Goal: Transaction & Acquisition: Purchase product/service

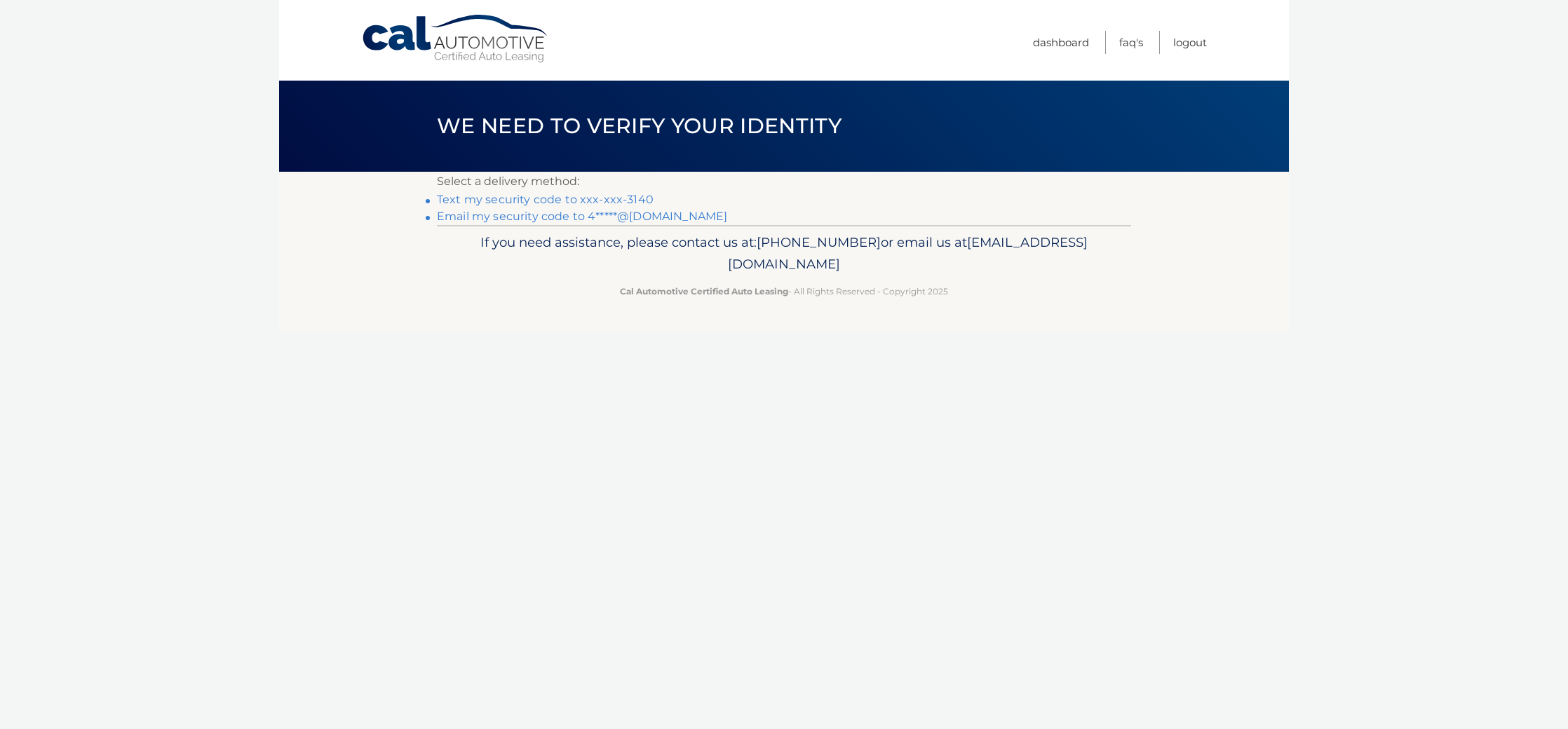
click at [529, 206] on link "Text my security code to xxx-xxx-3140" at bounding box center [545, 199] width 216 height 13
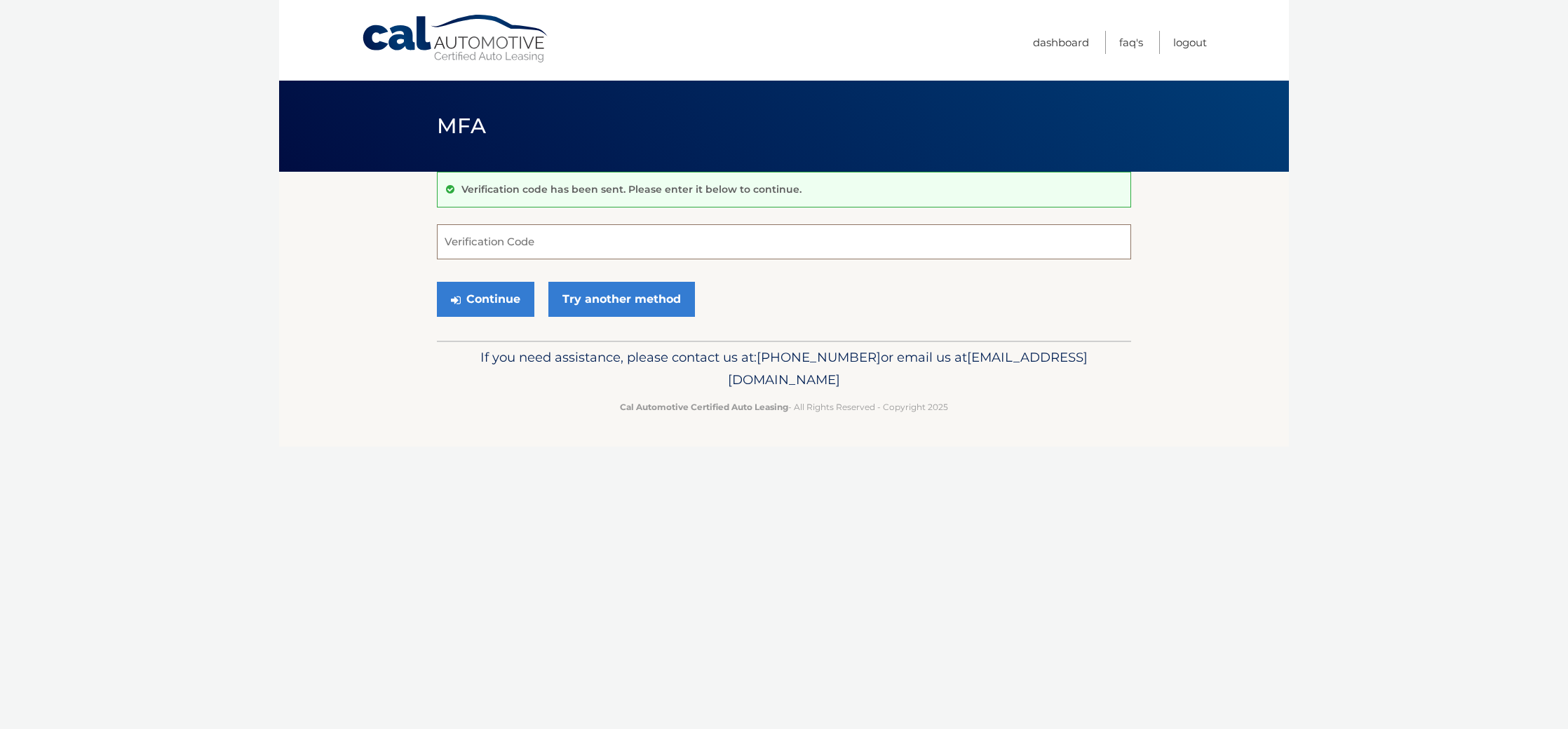
drag, startPoint x: 466, startPoint y: 250, endPoint x: 481, endPoint y: 285, distance: 38.1
click at [466, 250] on input "Verification Code" at bounding box center [784, 242] width 694 height 35
click at [456, 253] on input "Verification Code" at bounding box center [784, 242] width 694 height 35
type input "362850"
click at [506, 311] on button "Continue" at bounding box center [485, 300] width 98 height 35
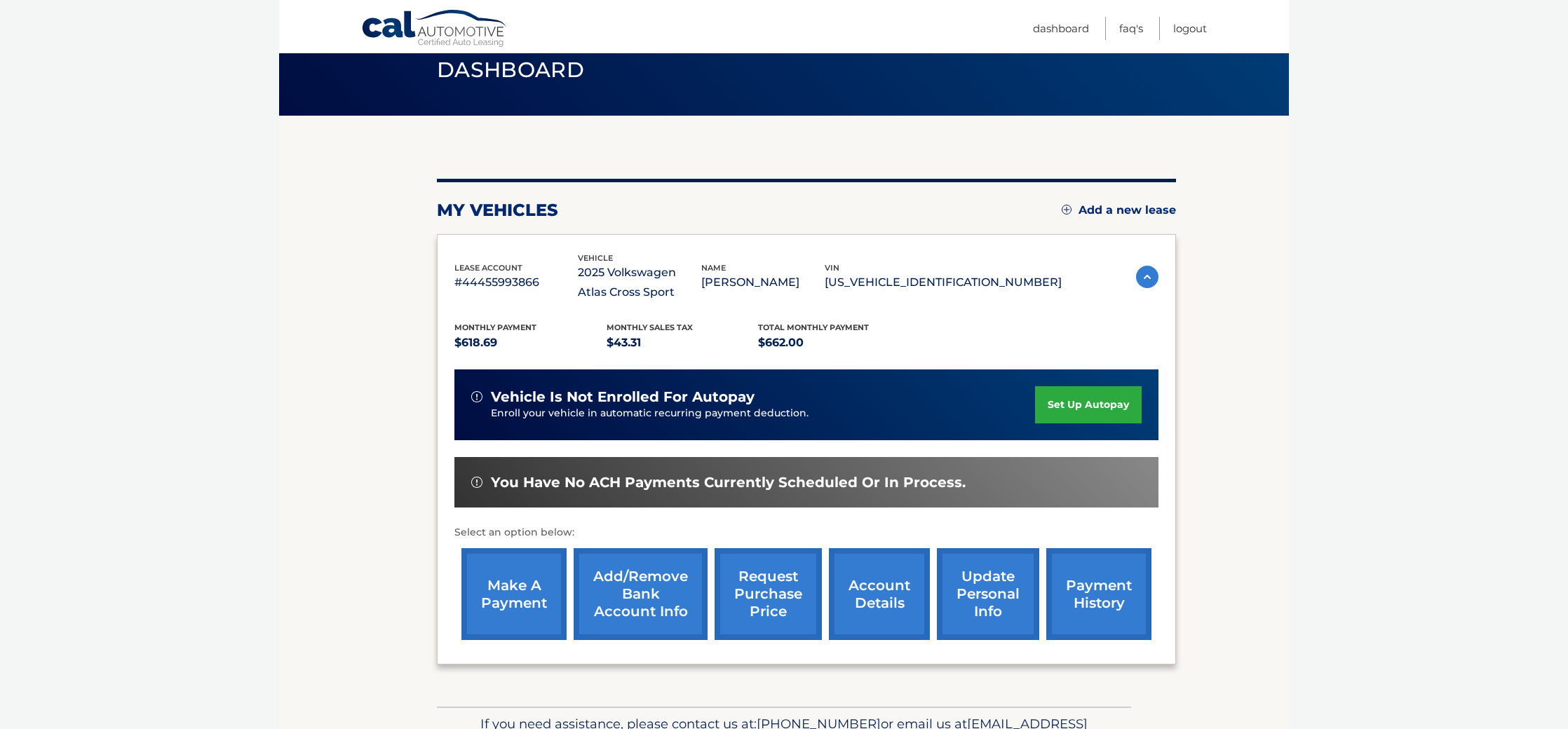
scroll to position [61, 0]
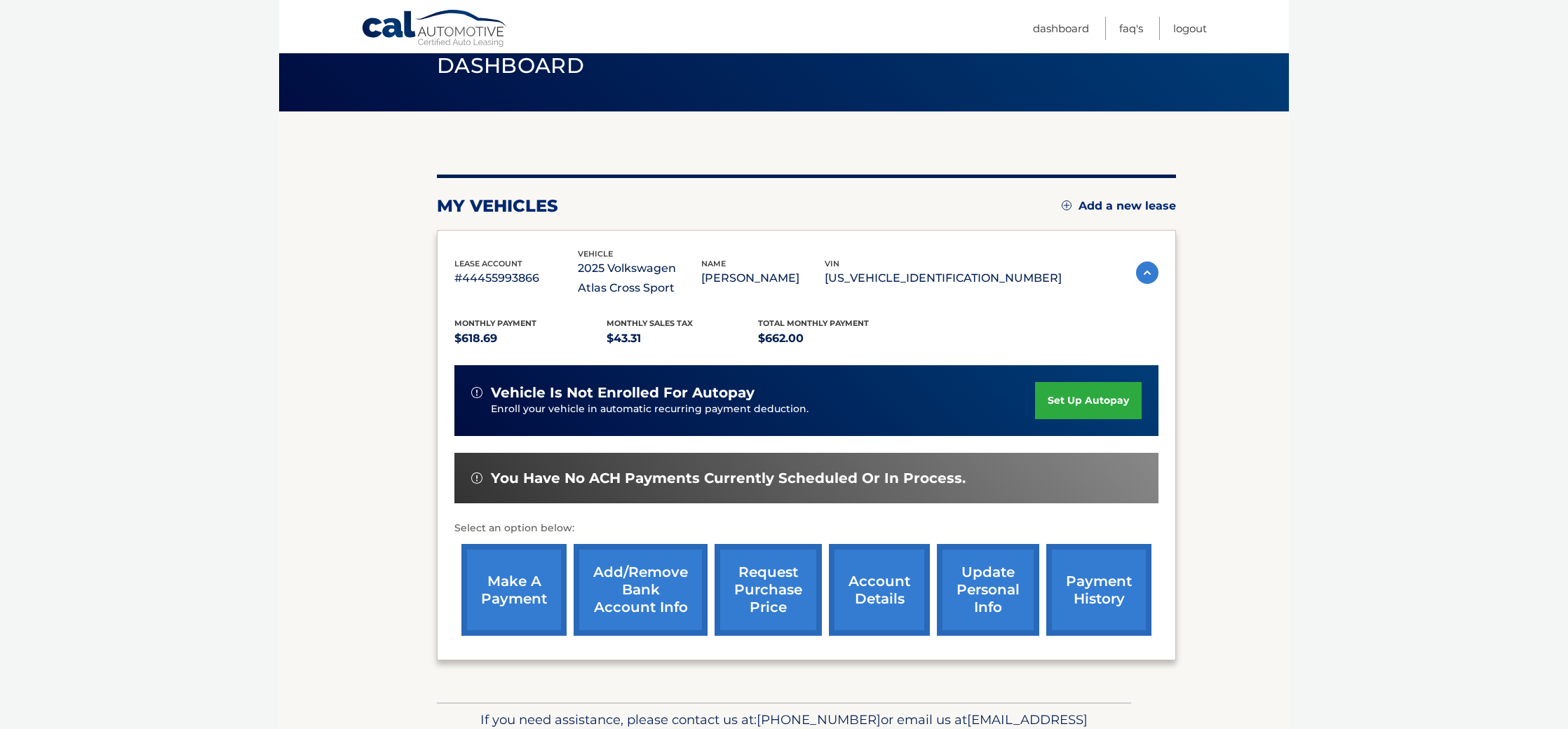
click at [510, 592] on link "make a payment" at bounding box center [514, 590] width 106 height 91
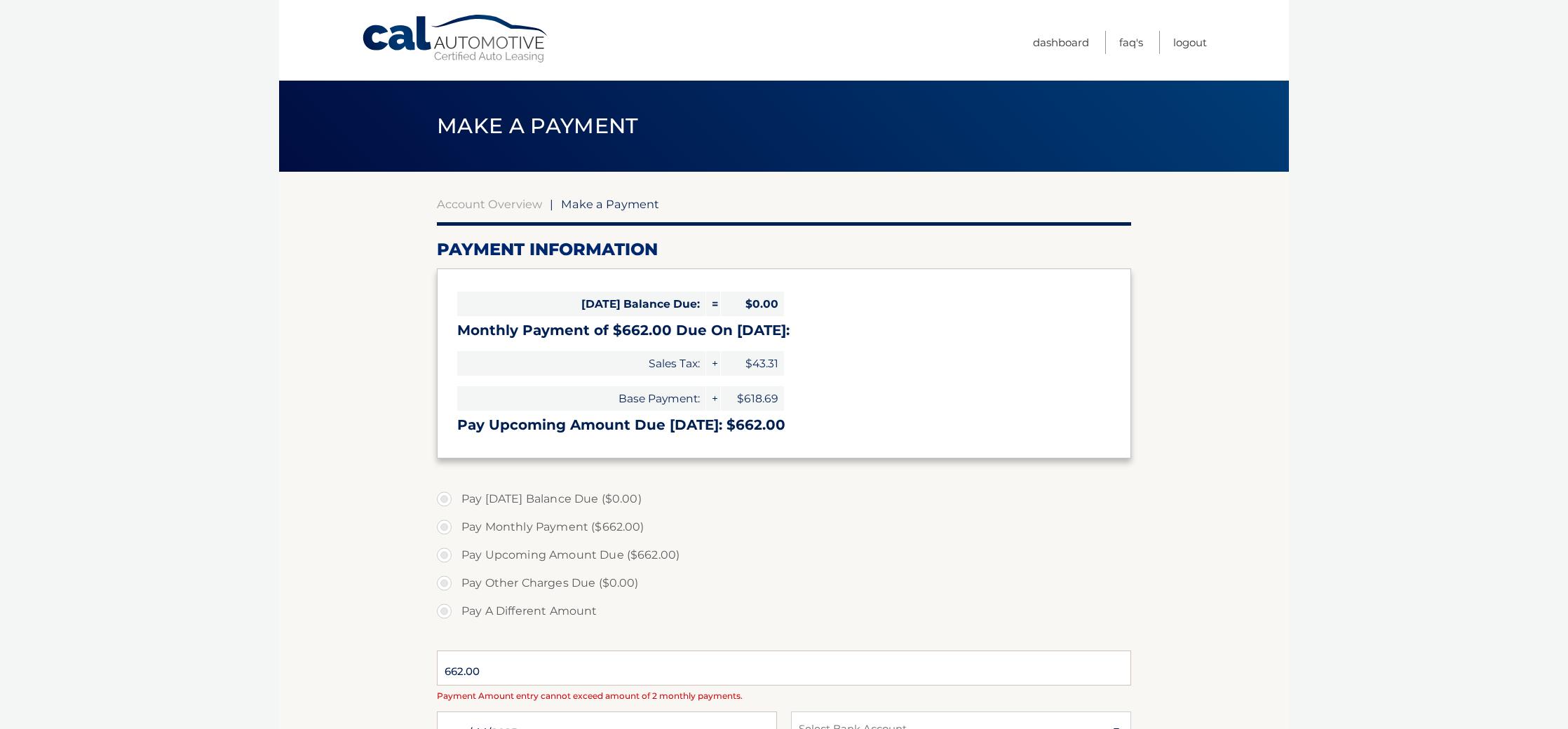
select select "NGFiNTg0NDktODMwMC00NDk4LWFlYmUtNzYxYTE2MmZhNzcz"
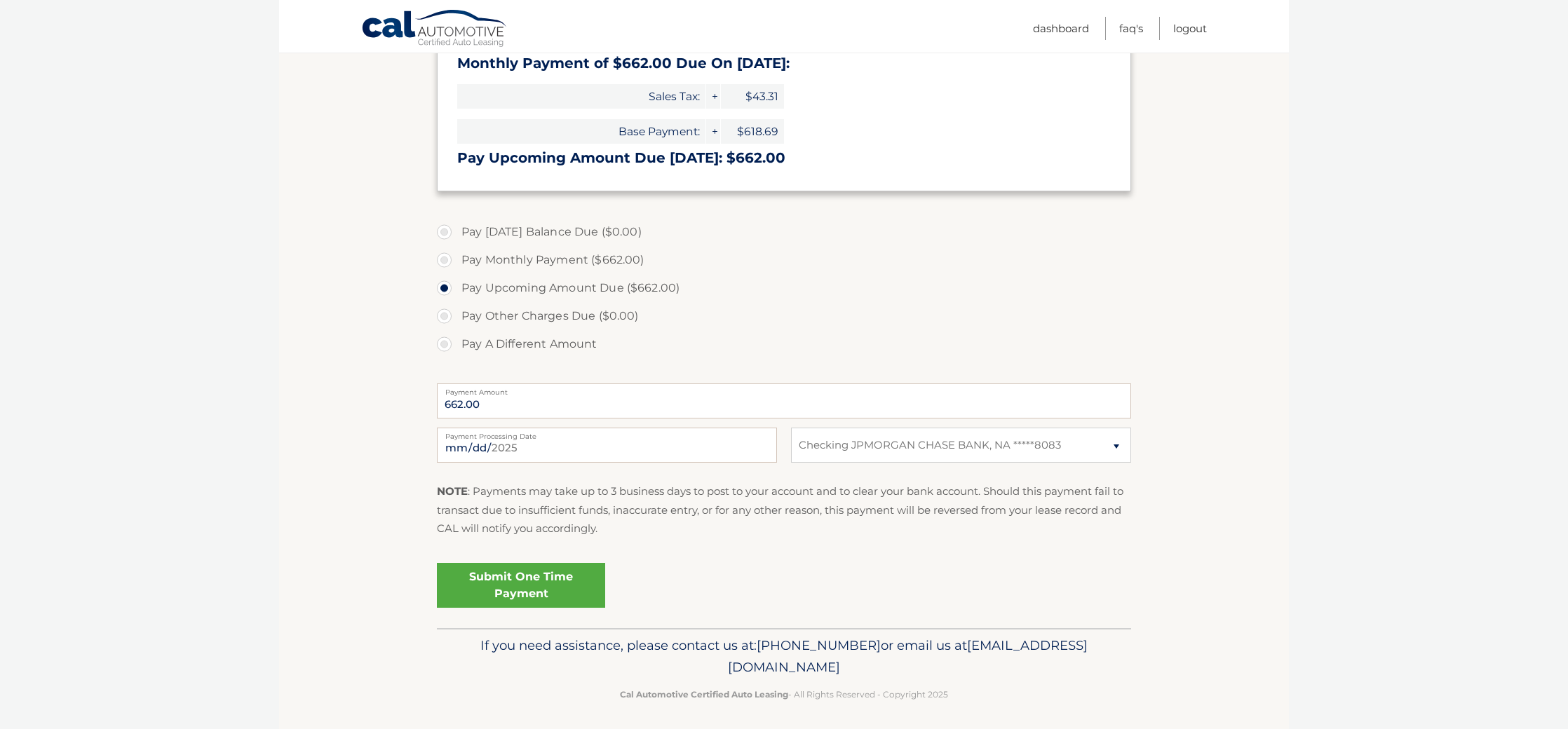
scroll to position [272, 0]
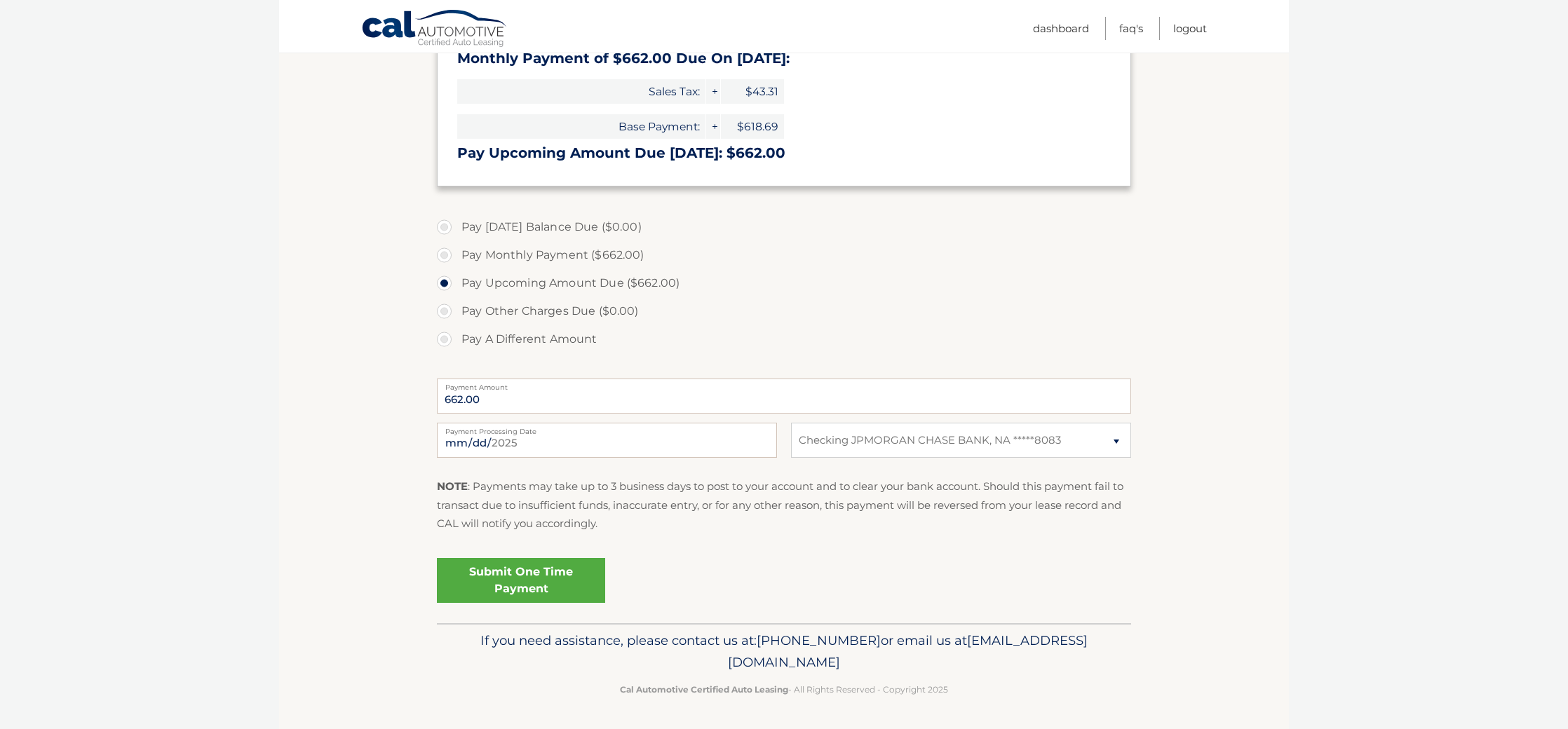
click at [576, 603] on link "Submit One Time Payment" at bounding box center [521, 580] width 168 height 45
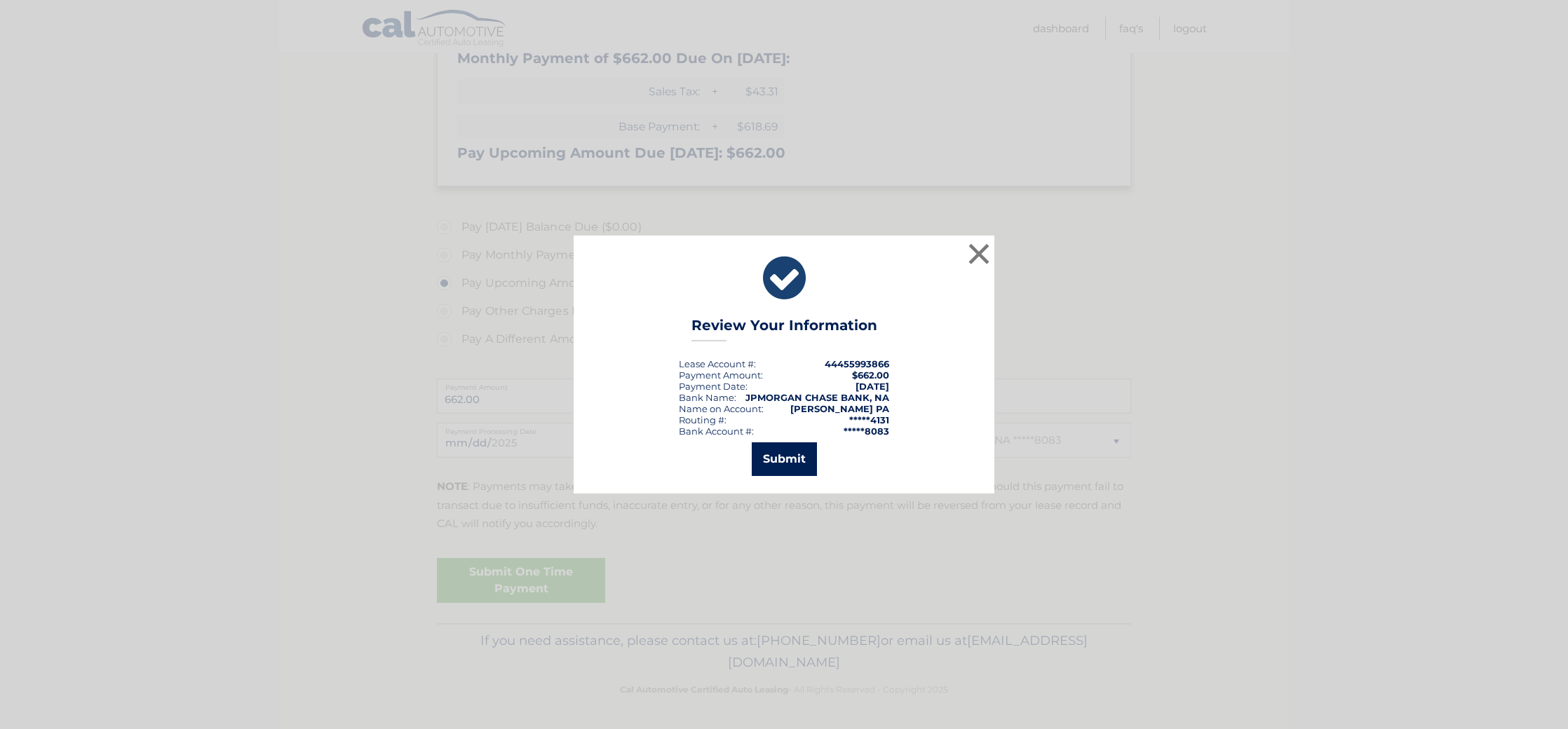
click at [776, 472] on button "Submit" at bounding box center [784, 459] width 65 height 33
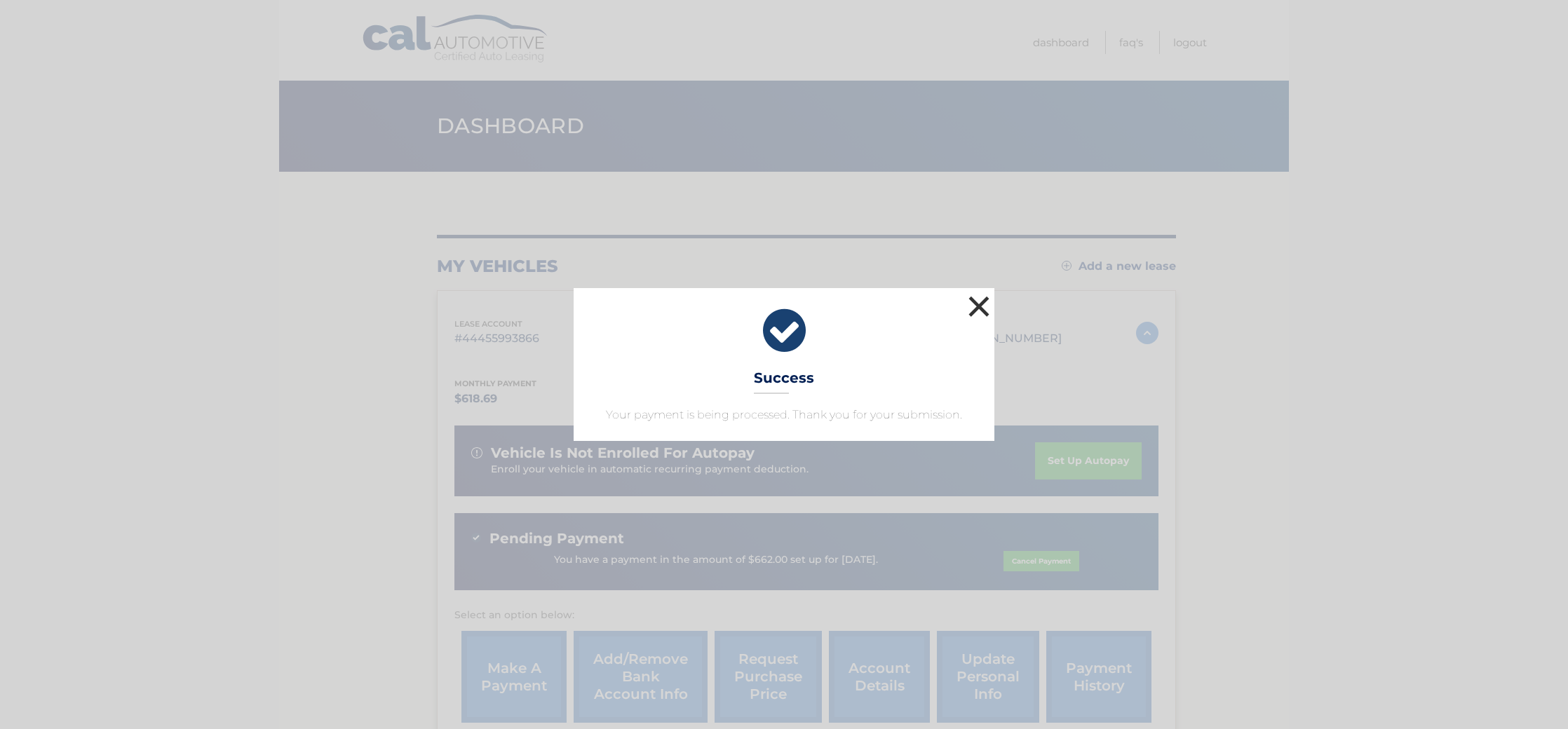
click at [974, 293] on button "×" at bounding box center [979, 307] width 28 height 28
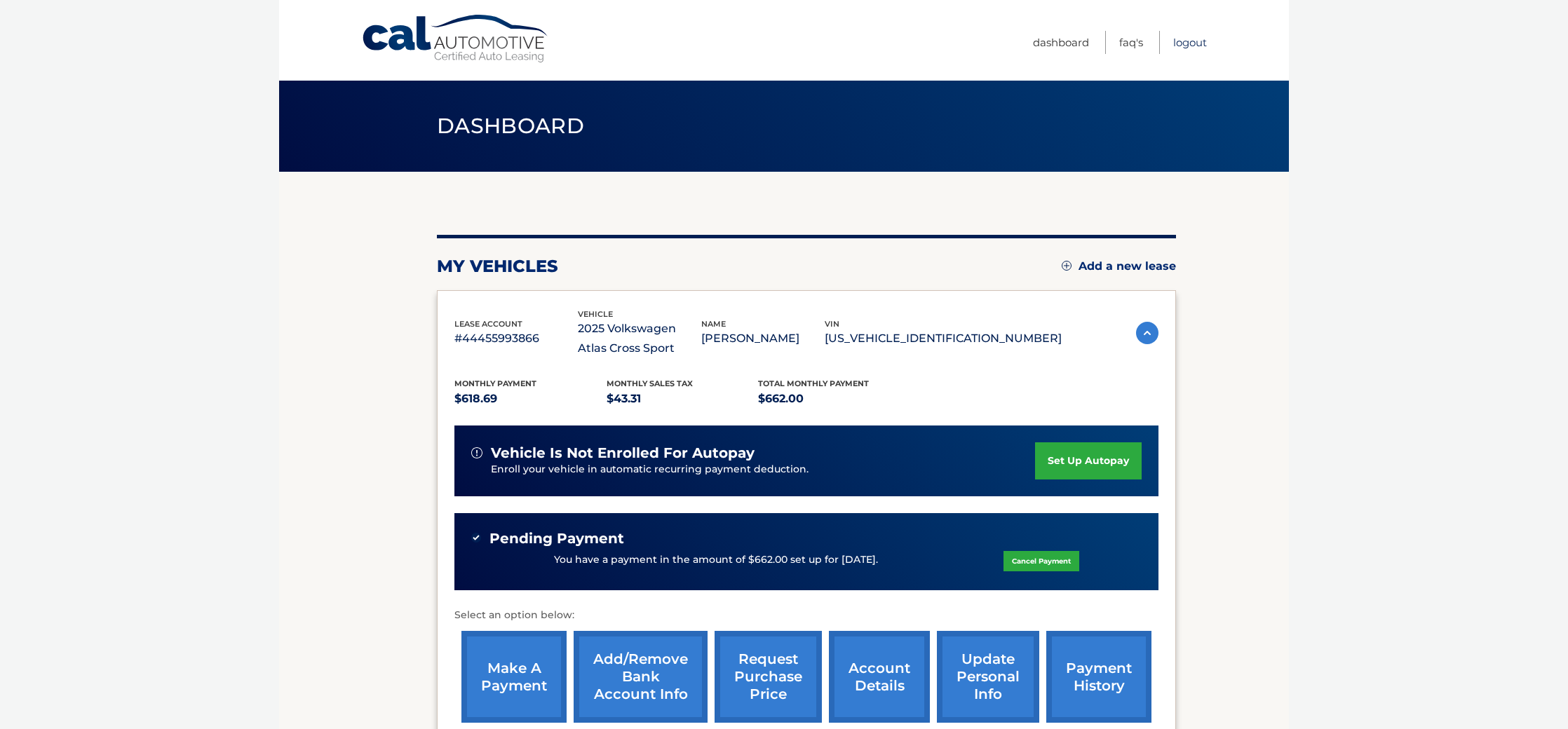
click at [1174, 39] on link "Logout" at bounding box center [1190, 42] width 33 height 23
